Goal: Information Seeking & Learning: Find specific fact

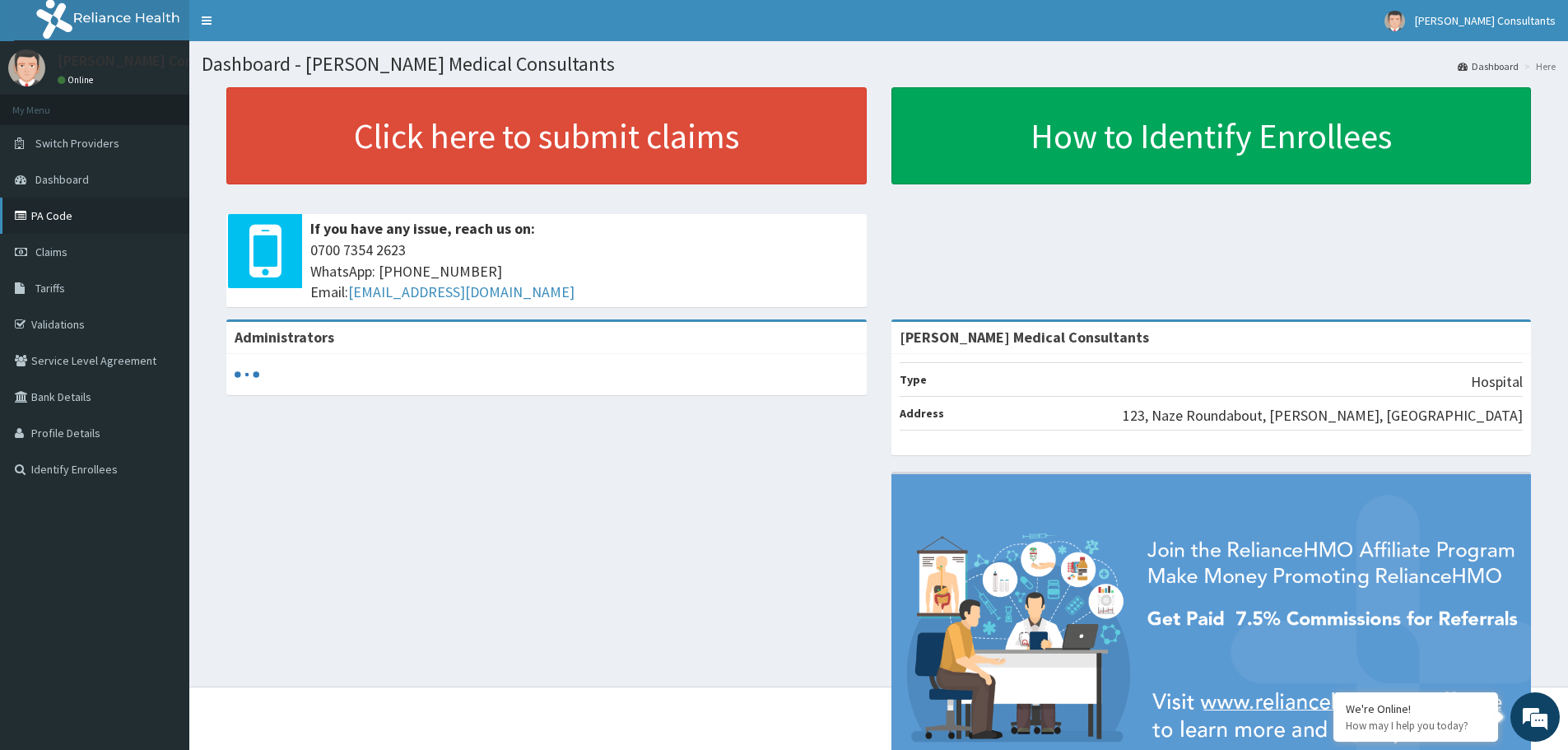
click at [83, 210] on link "PA Code" at bounding box center [95, 215] width 189 height 36
click at [84, 288] on link "Tariffs" at bounding box center [95, 288] width 189 height 36
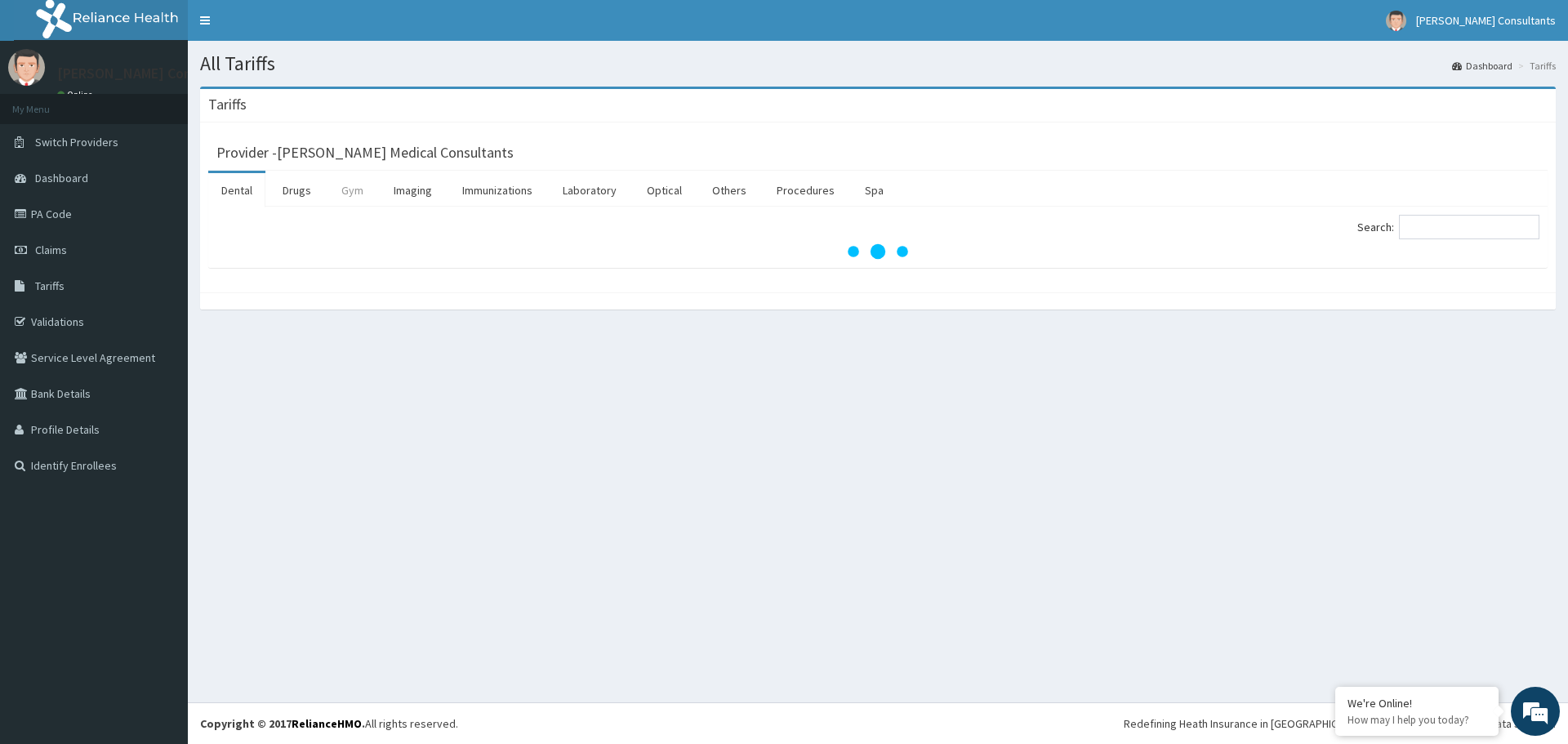
click at [350, 179] on link "Gym" at bounding box center [352, 190] width 48 height 34
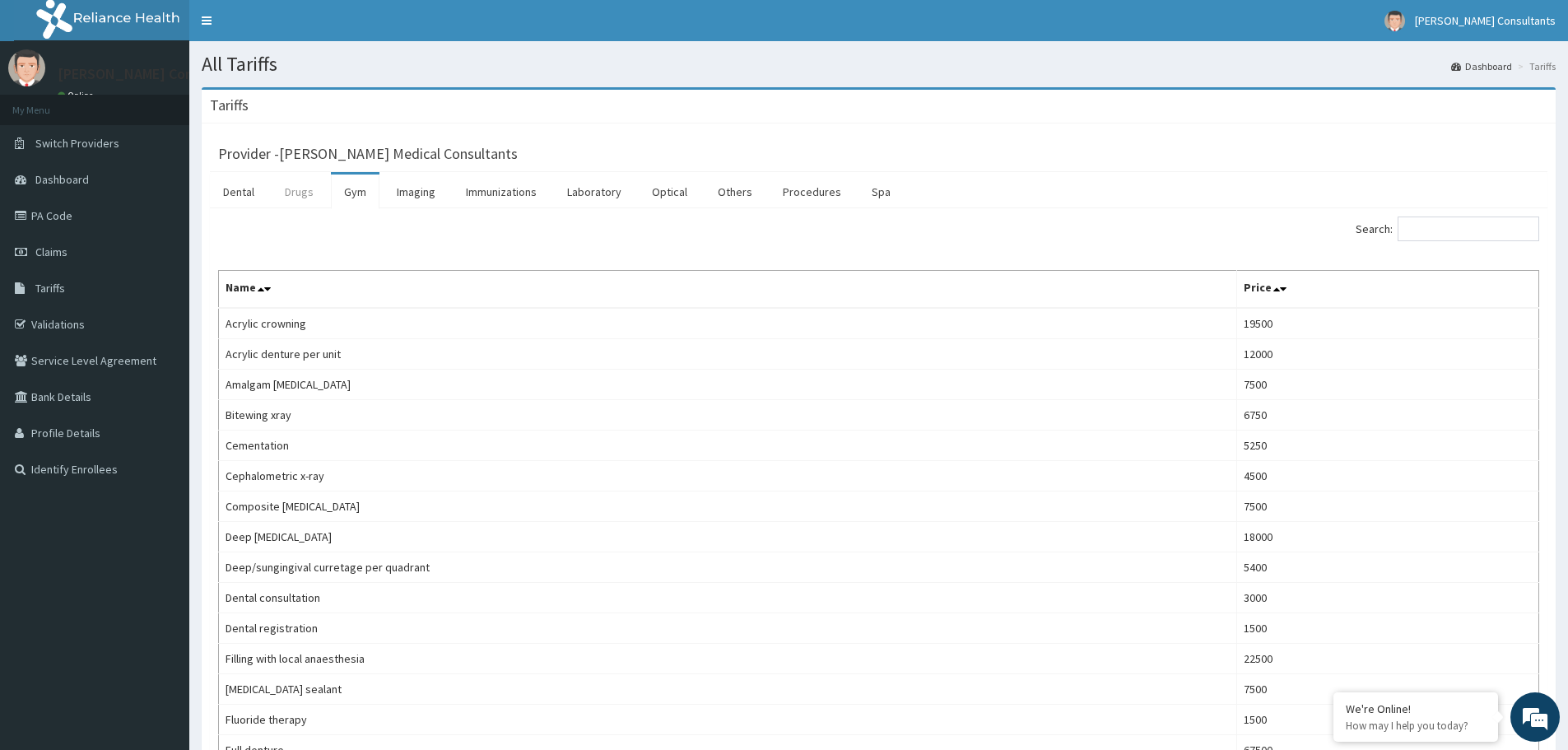
click at [300, 193] on link "Drugs" at bounding box center [299, 192] width 55 height 34
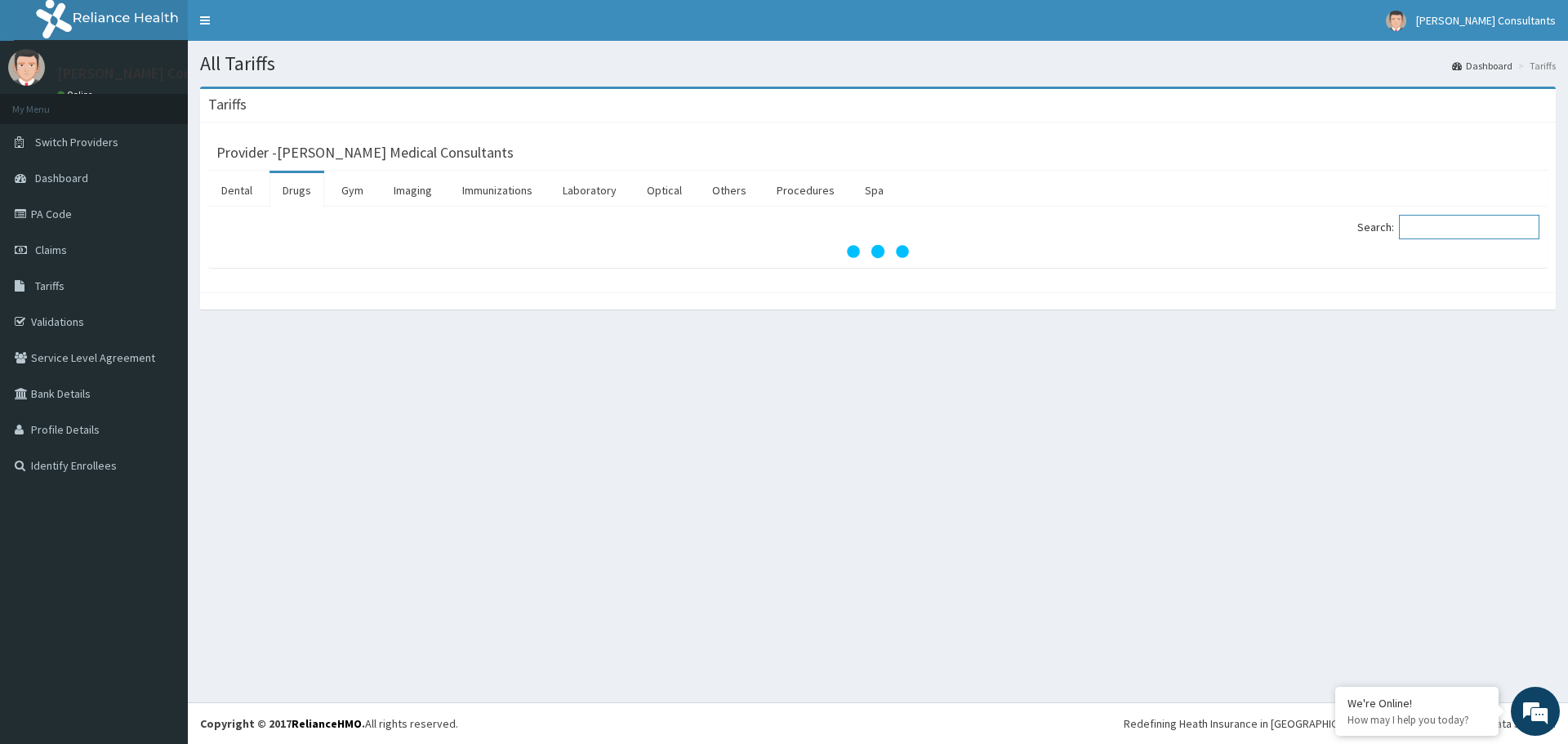
click at [1454, 226] on input "Search:" at bounding box center [1469, 226] width 140 height 25
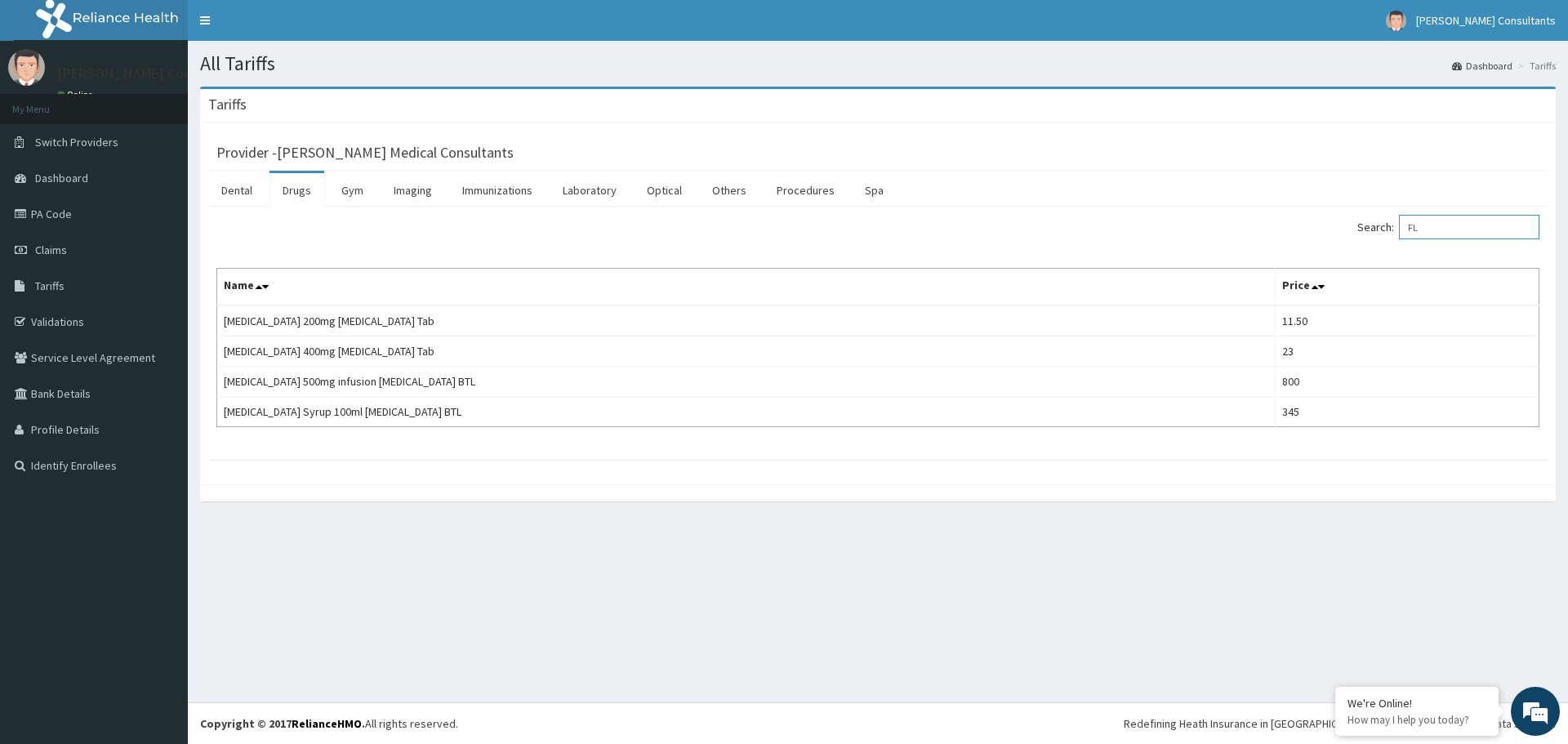
type input "F"
type input "DOXYCY"
click at [95, 209] on link "PA Code" at bounding box center [94, 214] width 188 height 36
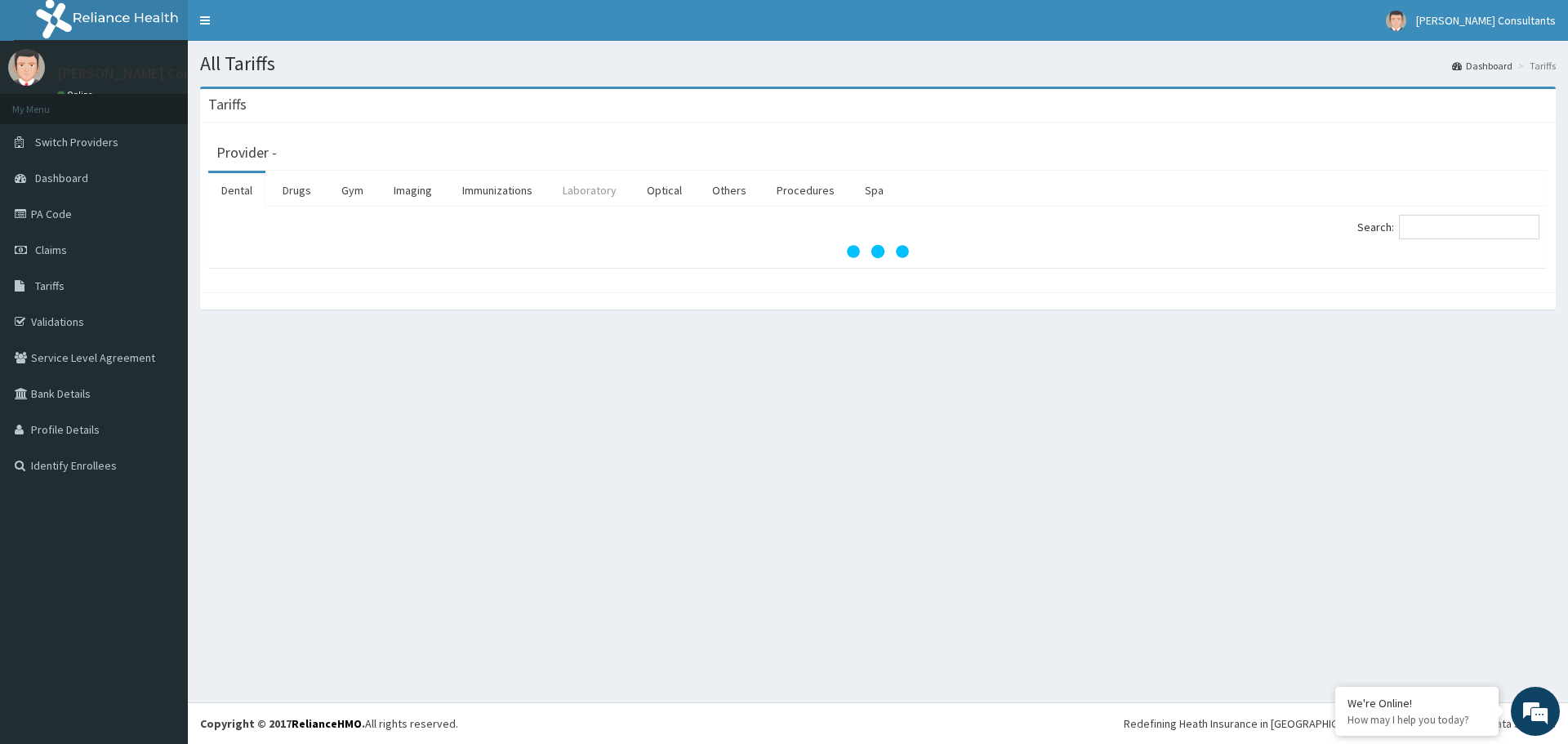
click at [593, 184] on link "Laboratory" at bounding box center [590, 190] width 80 height 34
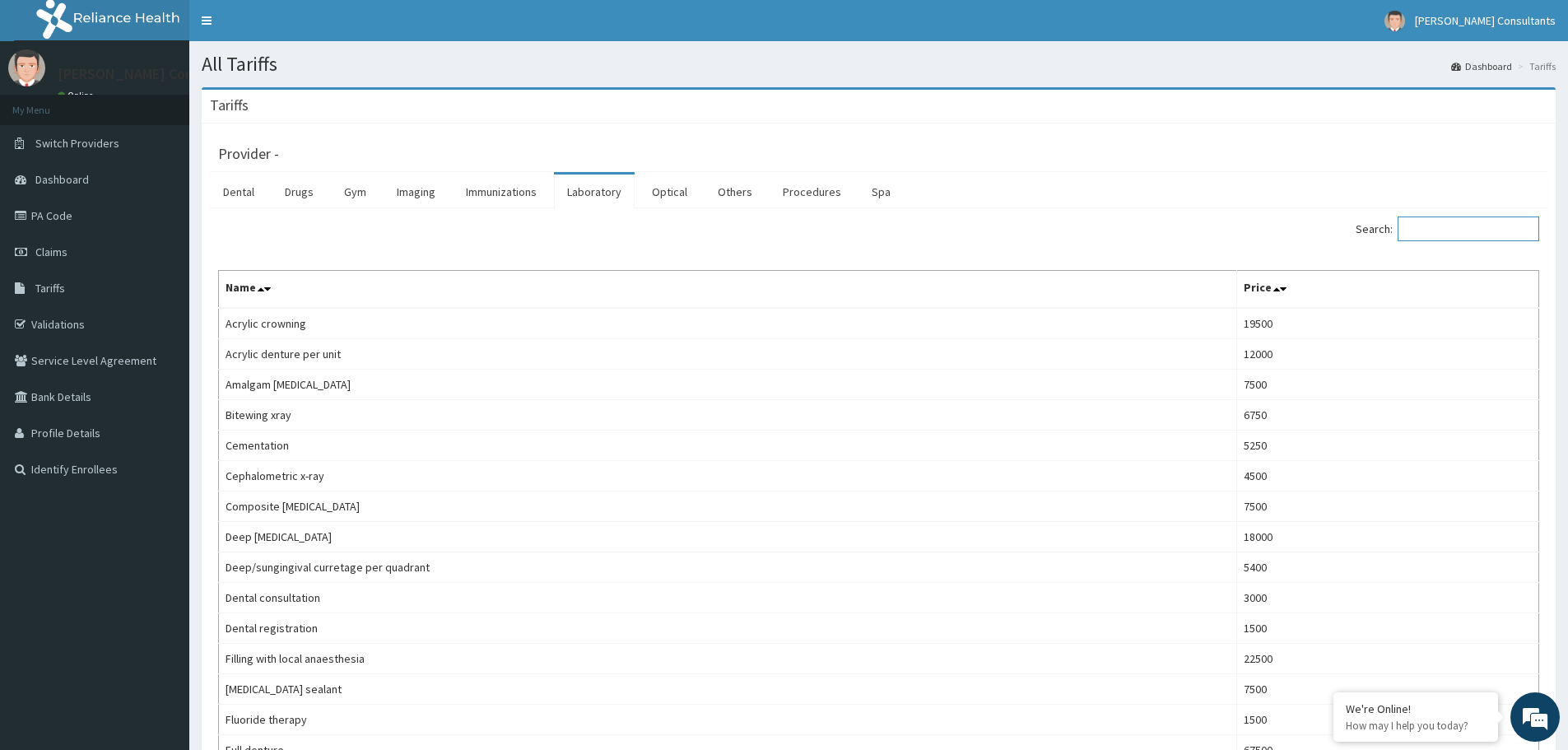
click at [1479, 225] on input "Search:" at bounding box center [1468, 228] width 141 height 25
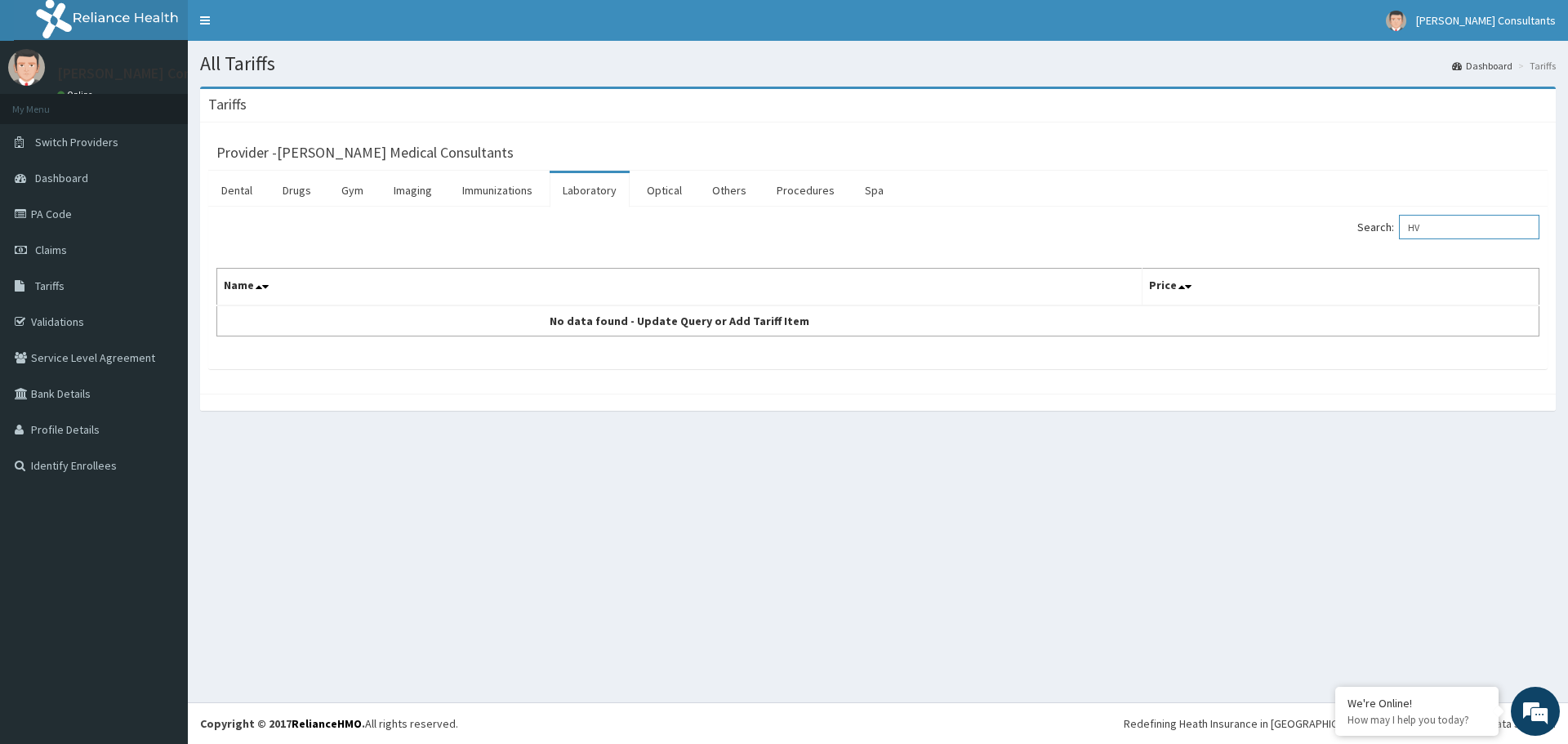
type input "H"
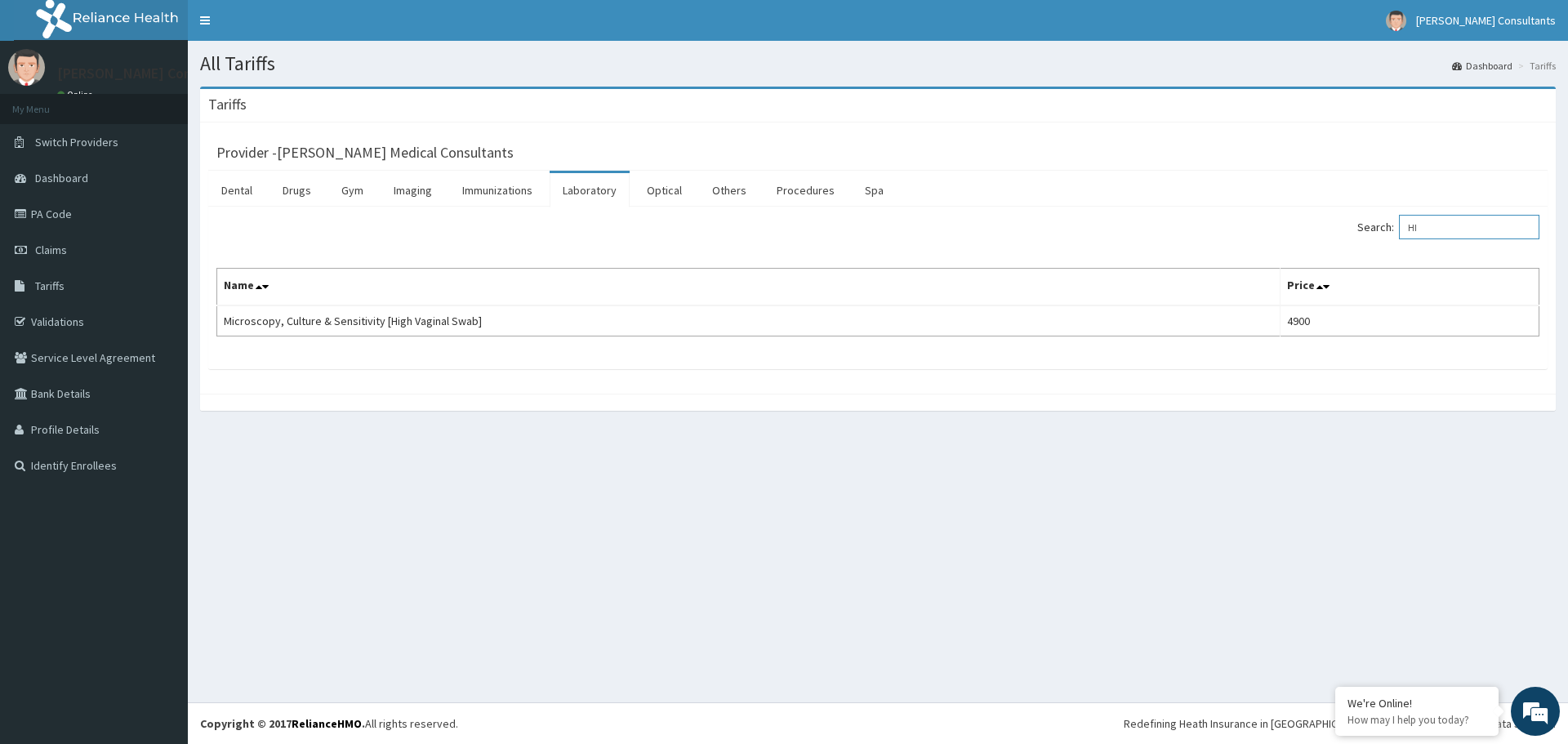
type input "H"
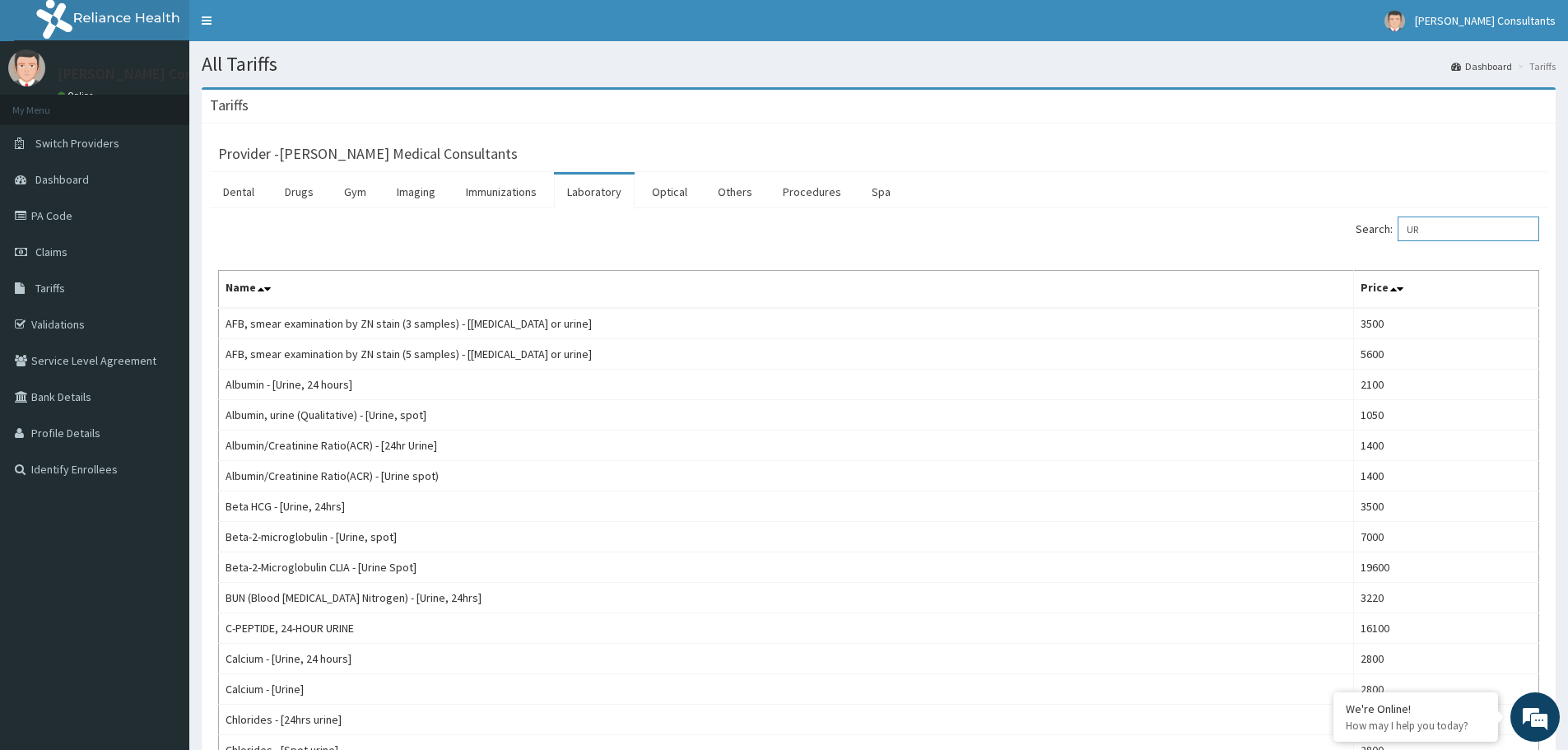
type input "U"
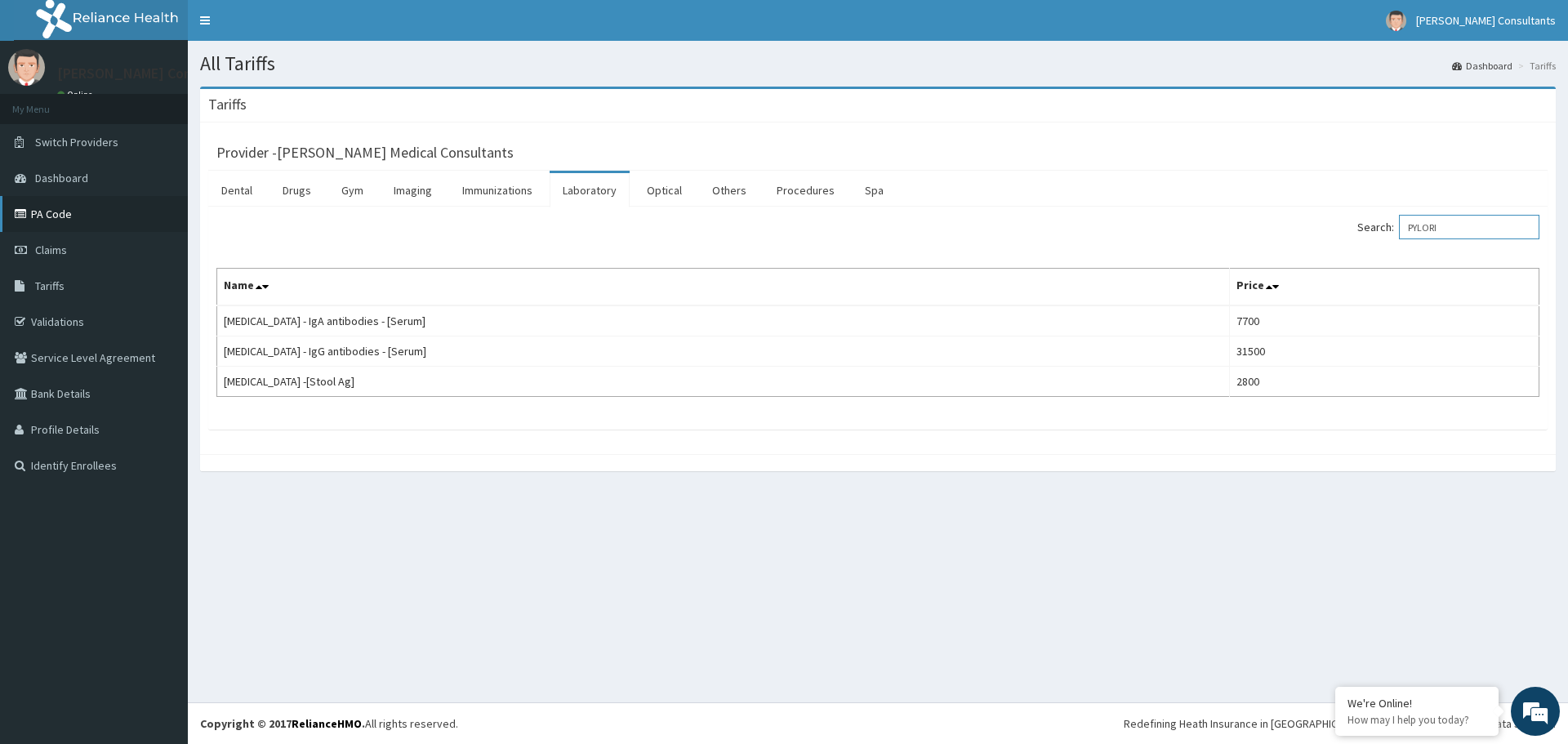
type input "PYLORI"
click at [90, 208] on link "PA Code" at bounding box center [94, 214] width 188 height 36
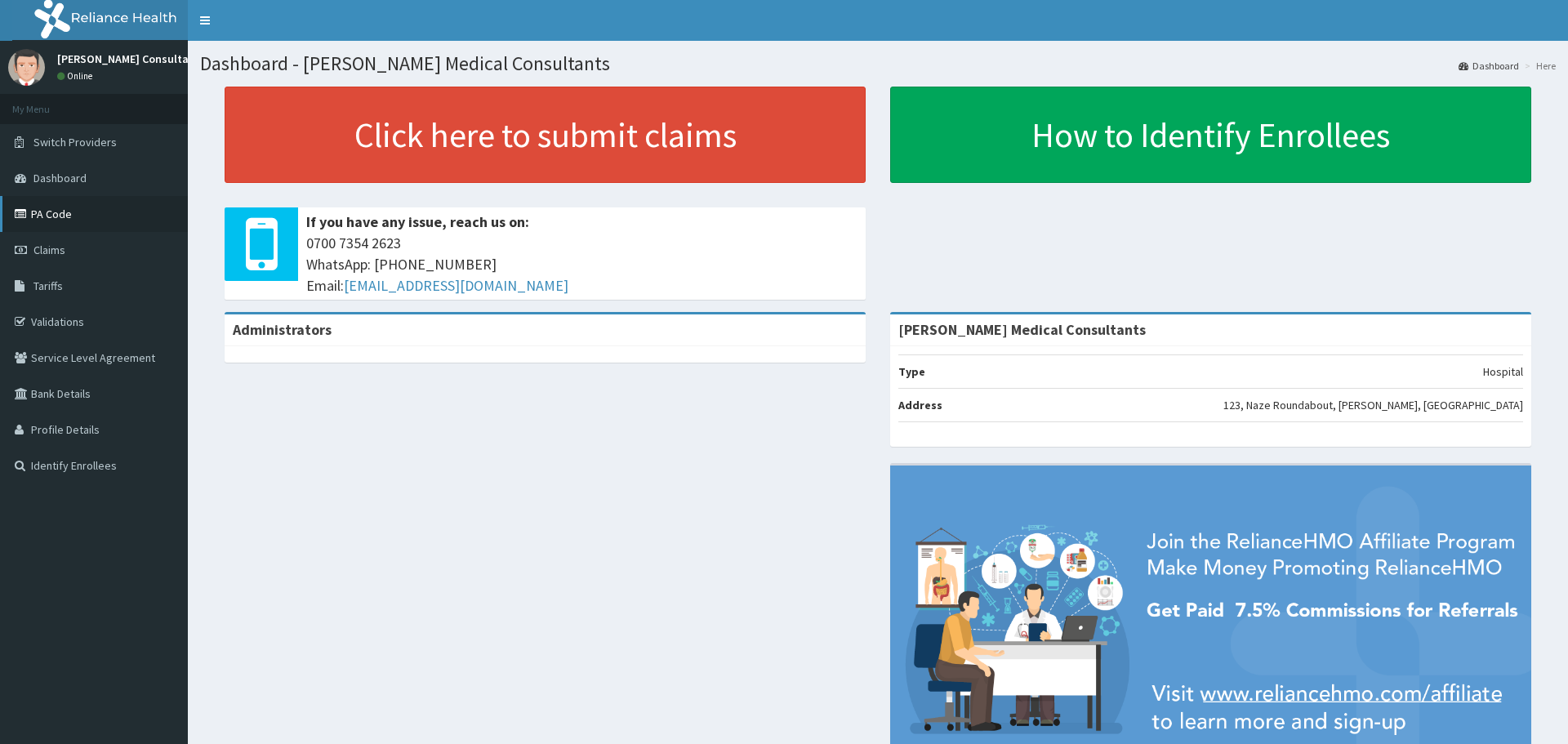
click at [79, 217] on link "PA Code" at bounding box center [94, 214] width 188 height 36
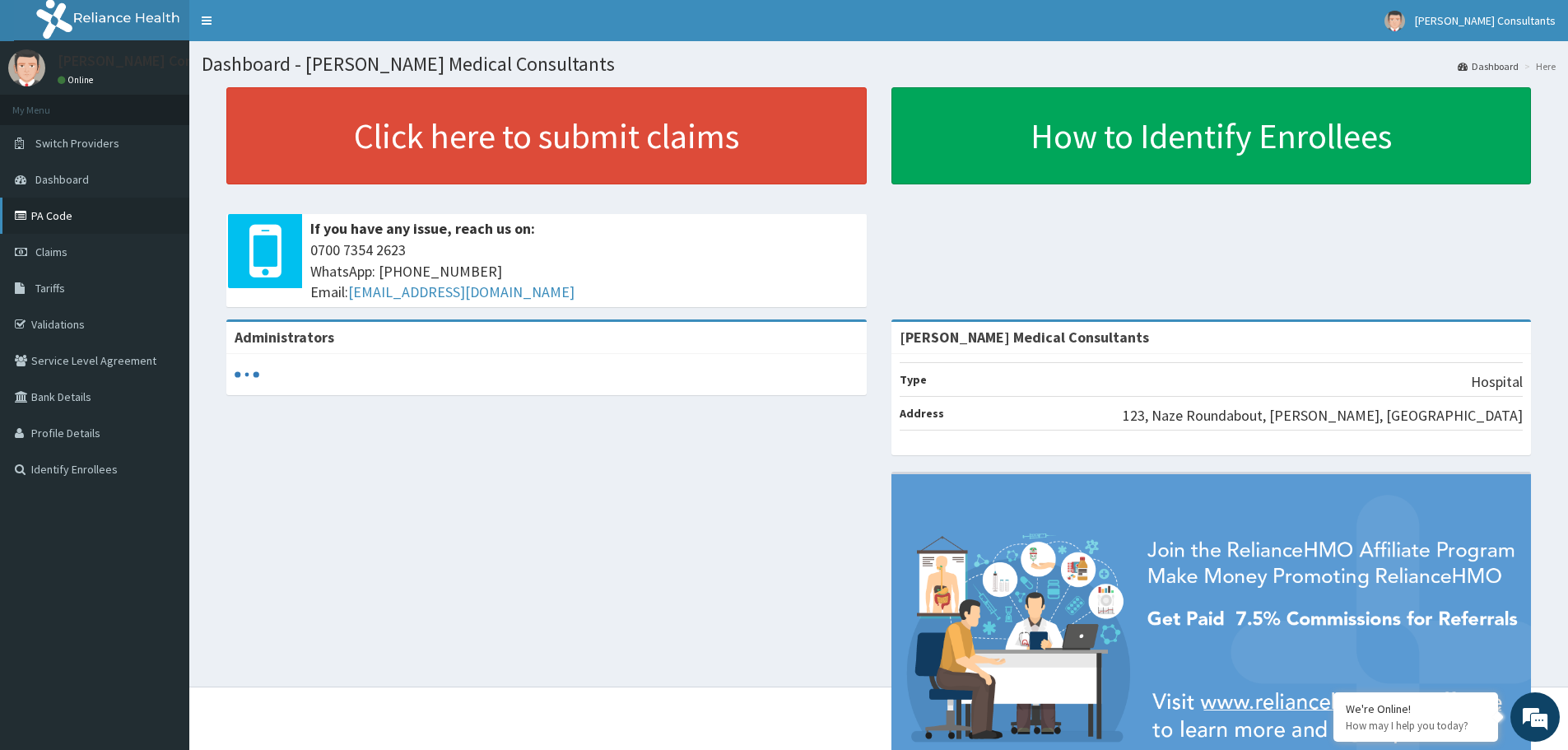
click at [92, 232] on link "PA Code" at bounding box center [95, 215] width 189 height 36
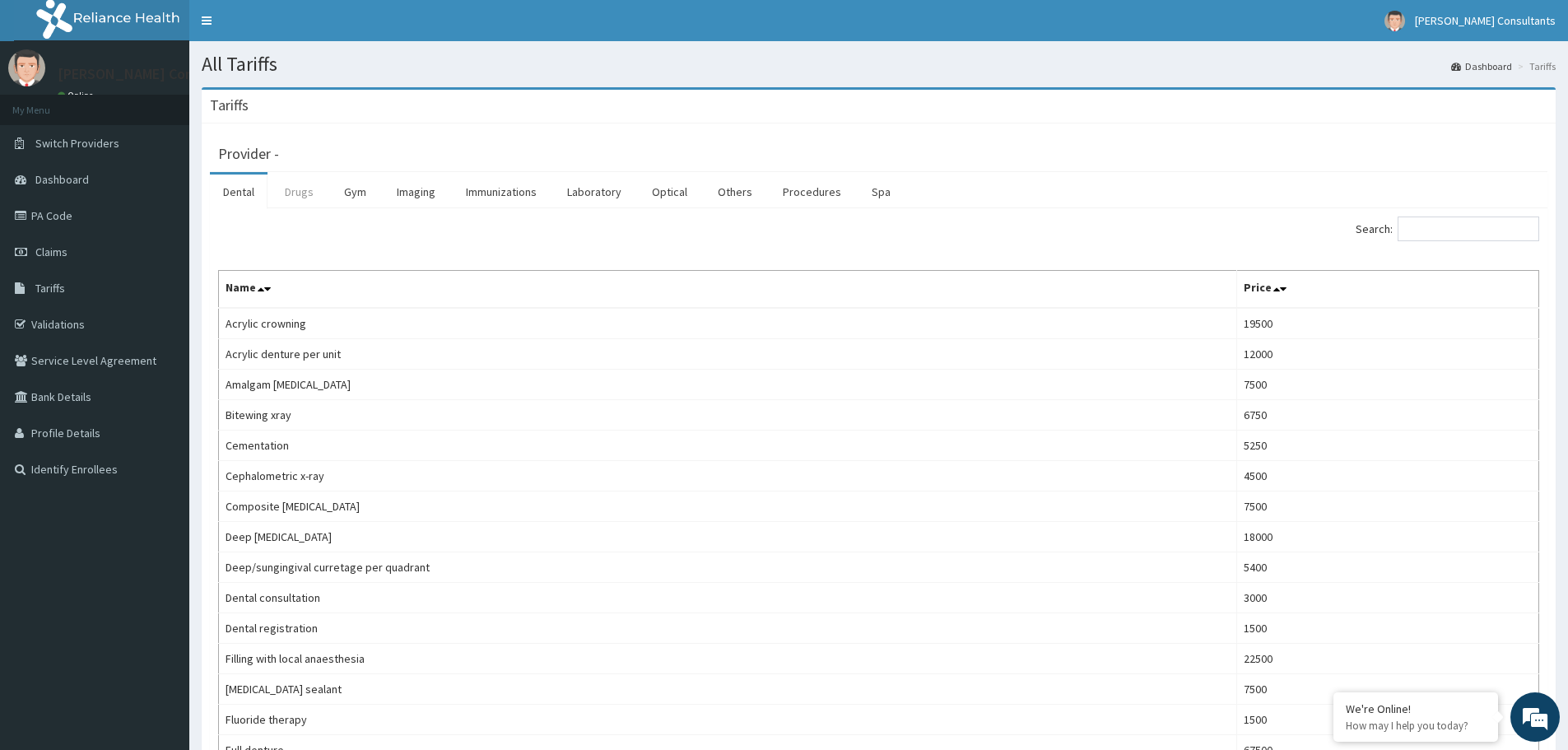
click at [302, 190] on link "Drugs" at bounding box center [299, 192] width 55 height 34
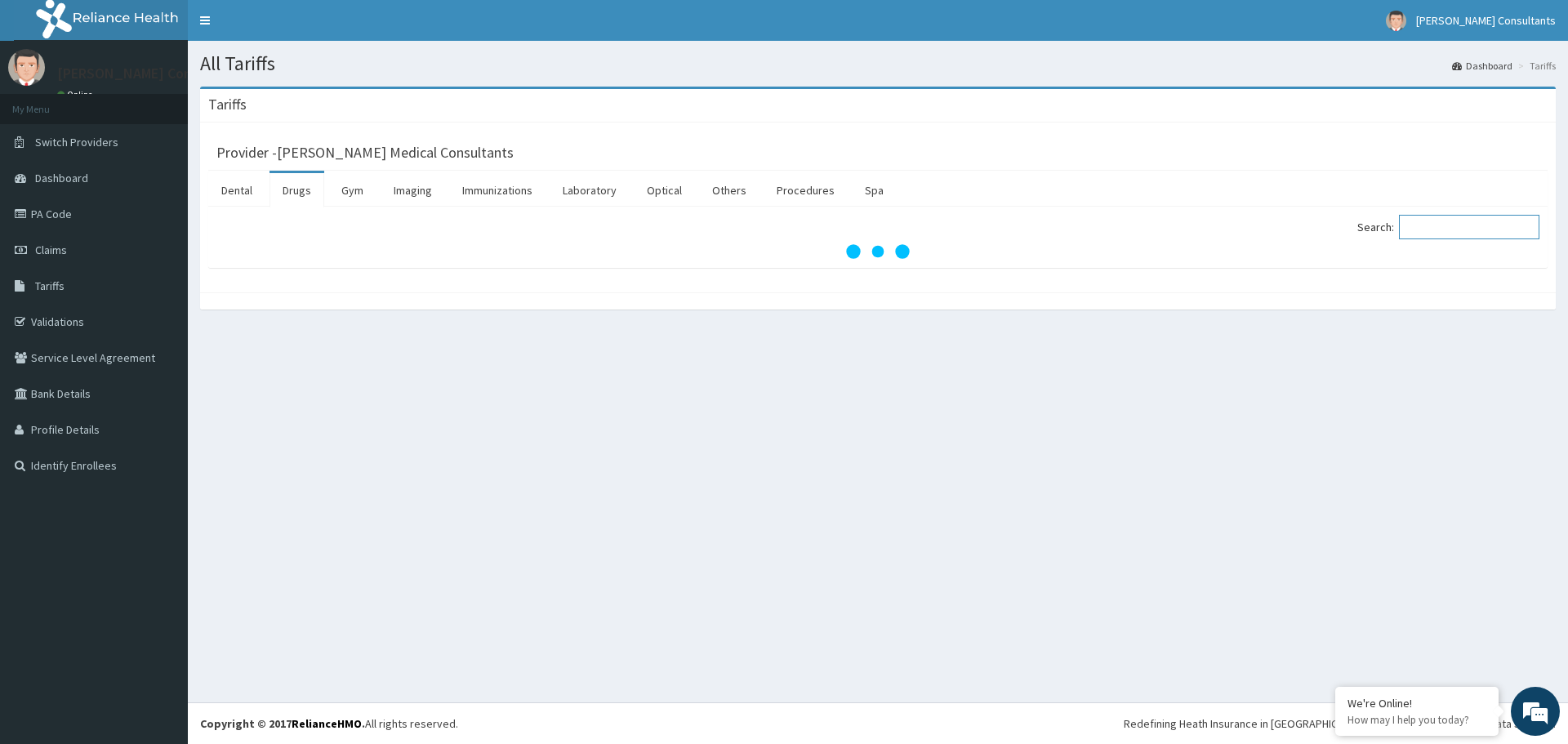
click at [1459, 225] on input "Search:" at bounding box center [1469, 226] width 140 height 25
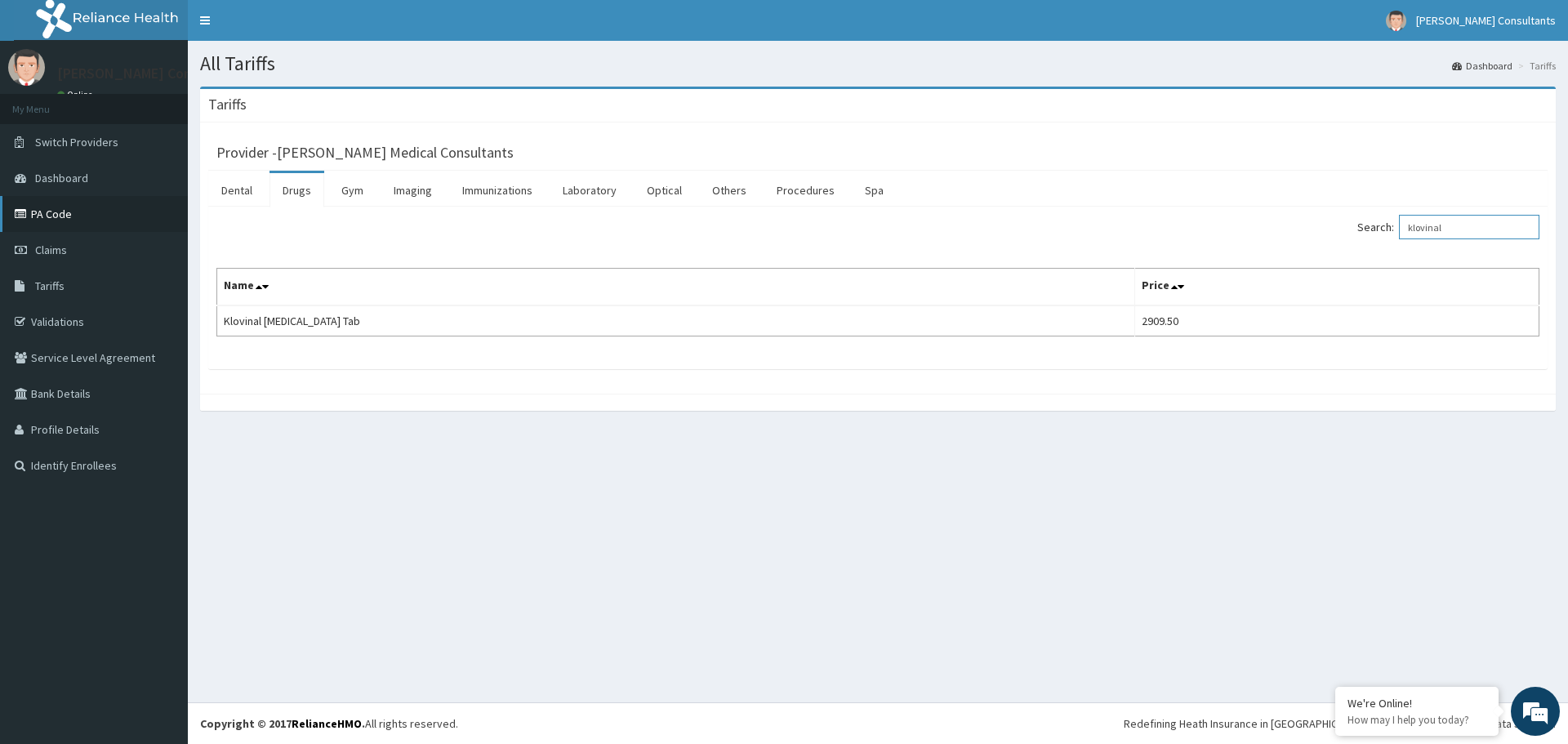
type input "klovinal"
click at [67, 217] on link "PA Code" at bounding box center [94, 214] width 188 height 36
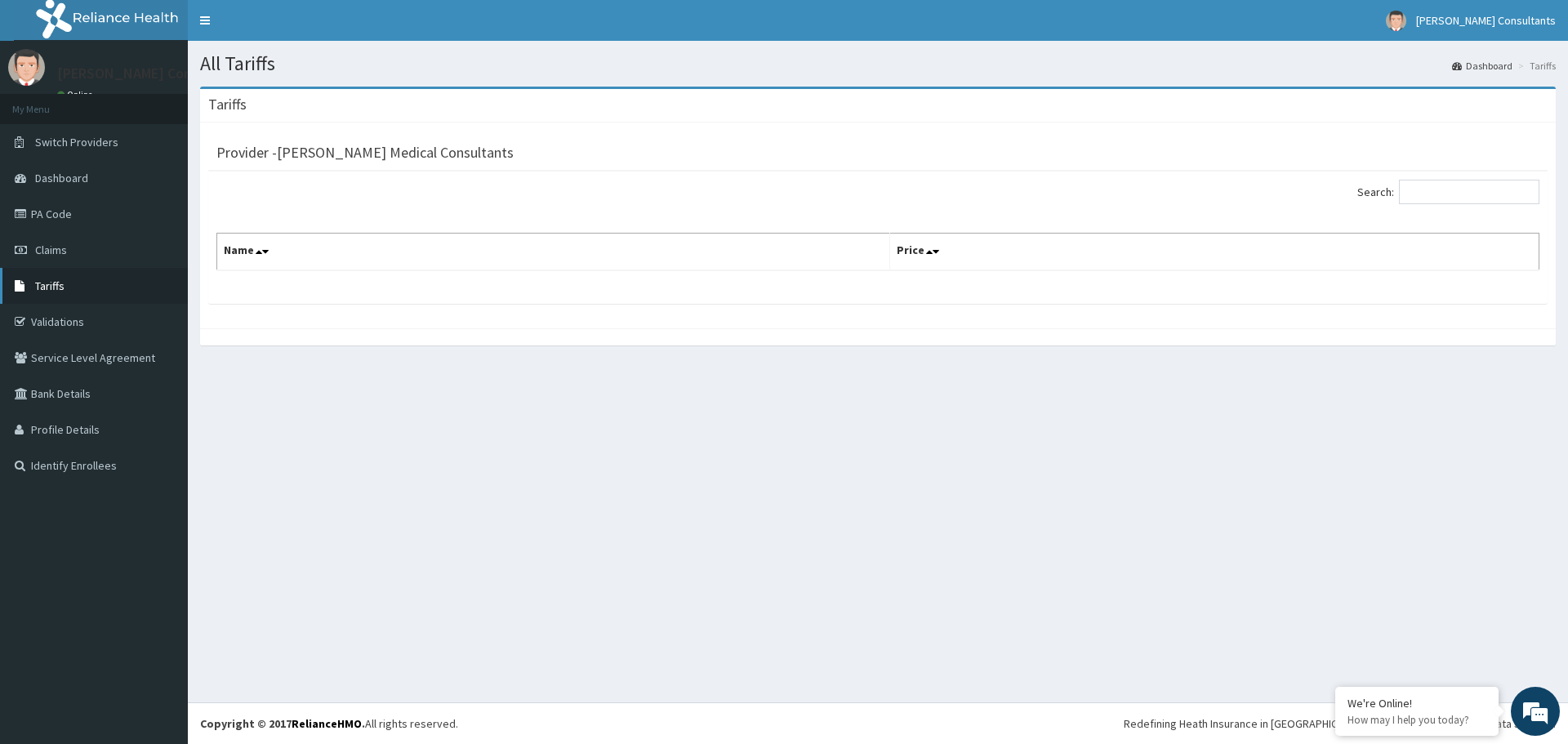
click at [79, 287] on link "Tariffs" at bounding box center [94, 286] width 188 height 36
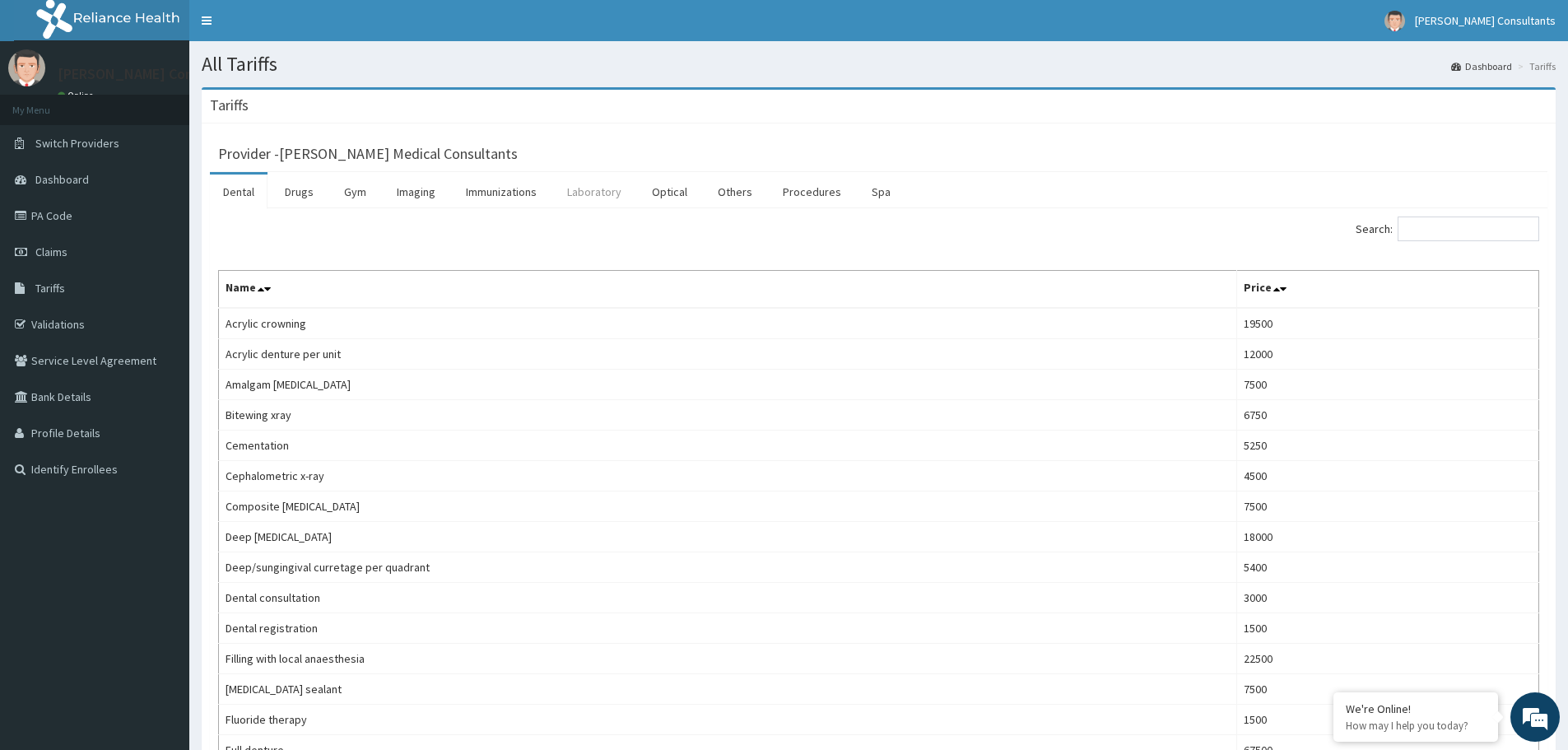
click at [611, 182] on link "Laboratory" at bounding box center [594, 192] width 81 height 34
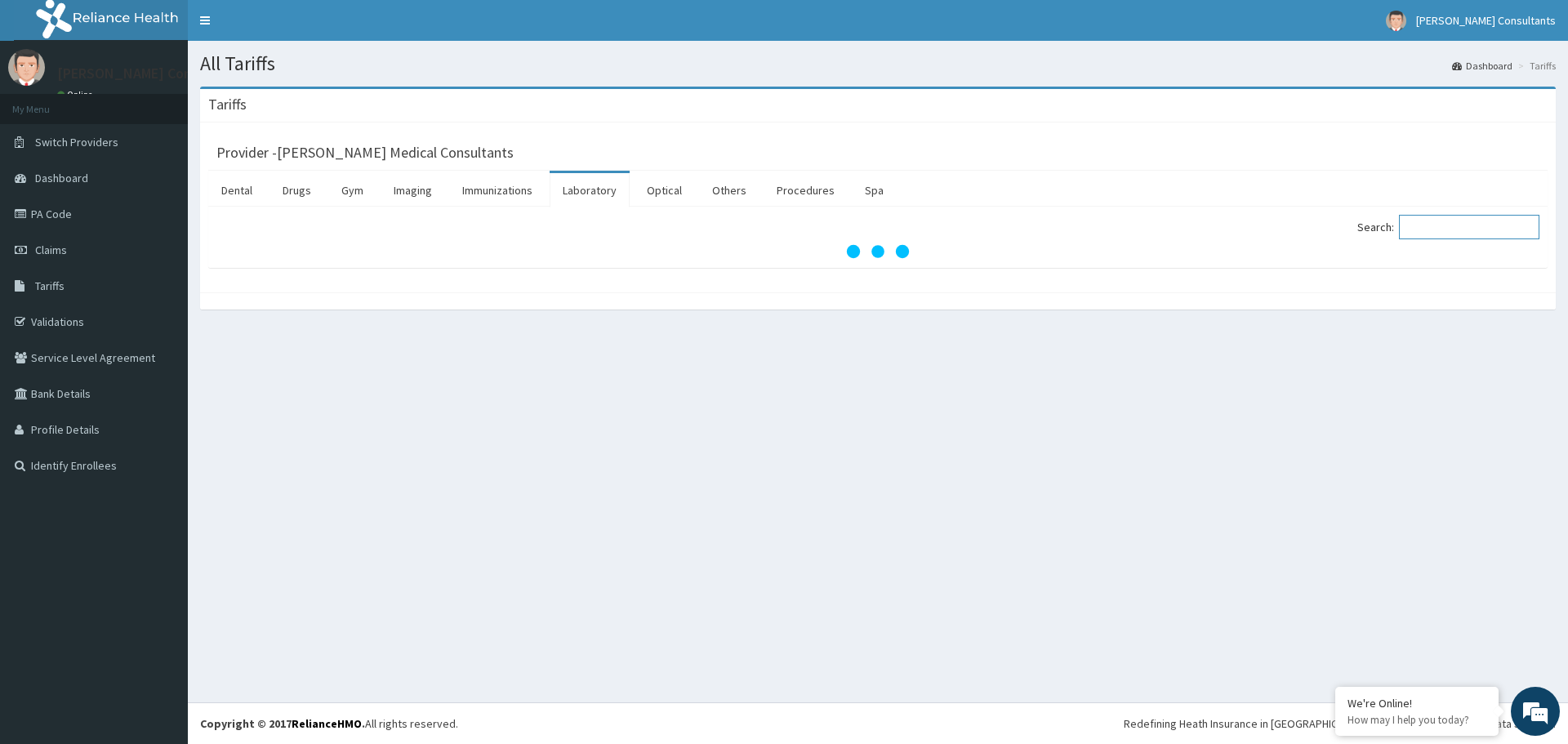
click at [1459, 226] on input "Search:" at bounding box center [1469, 226] width 140 height 25
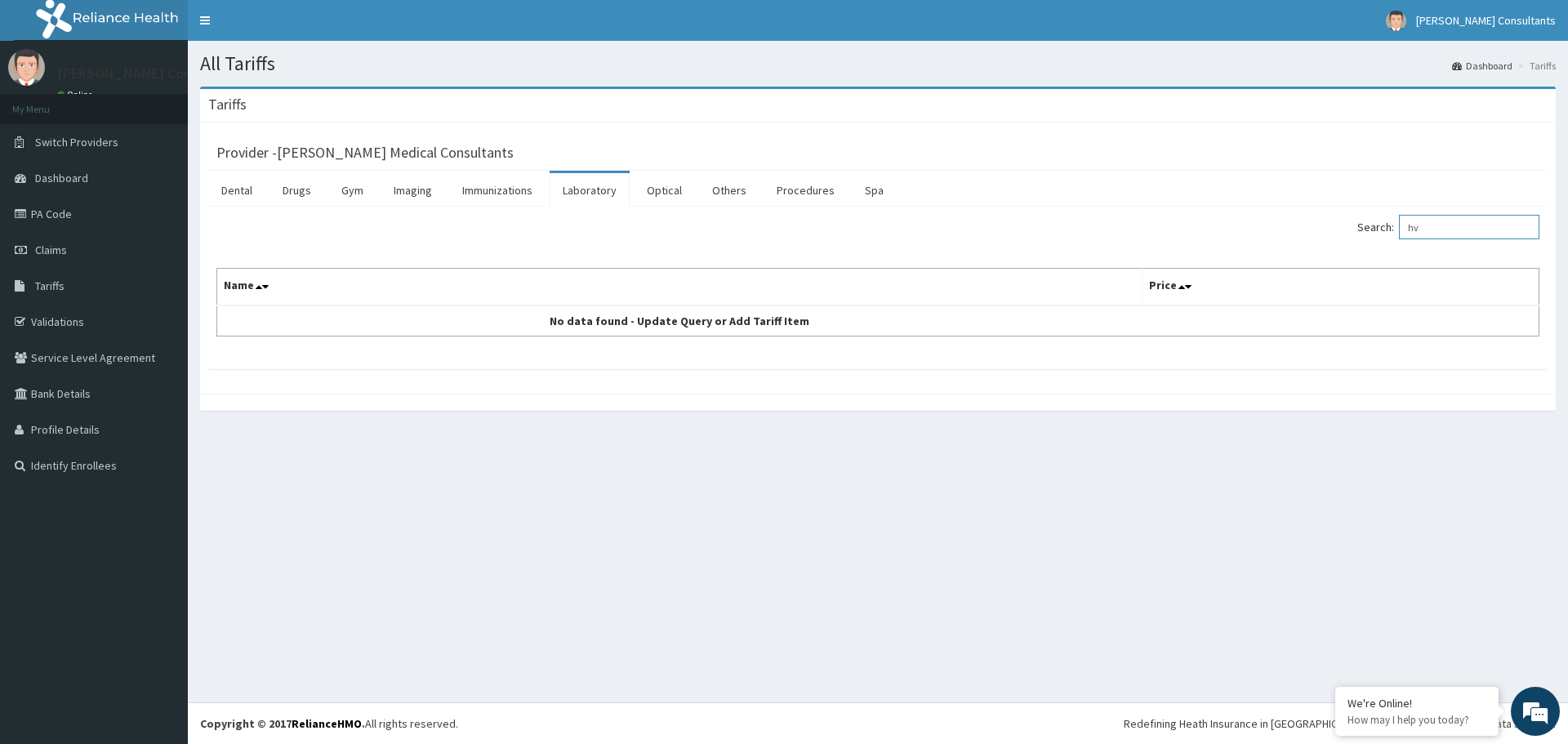
type input "h"
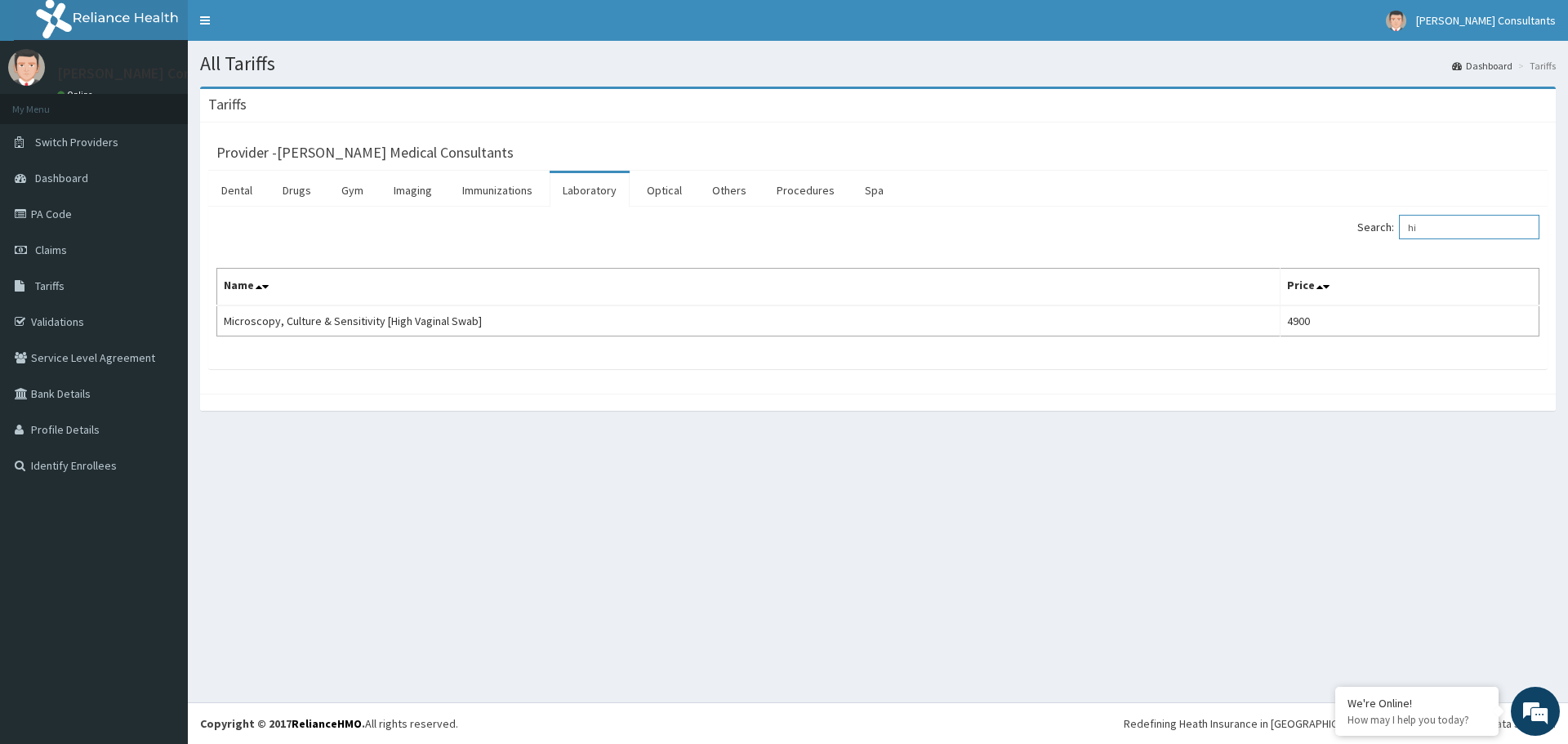
type input "h"
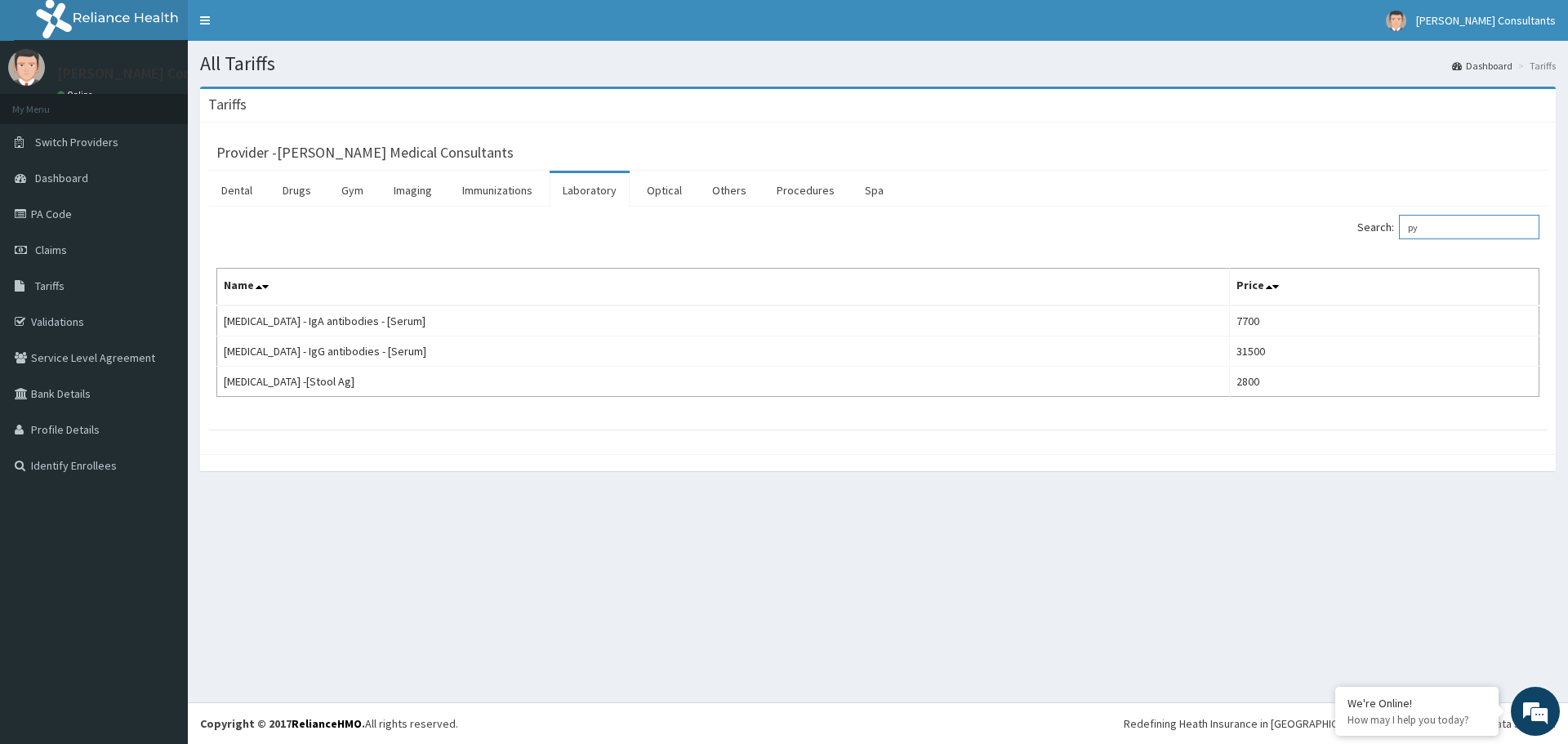
type input "p"
